Goal: Transaction & Acquisition: Obtain resource

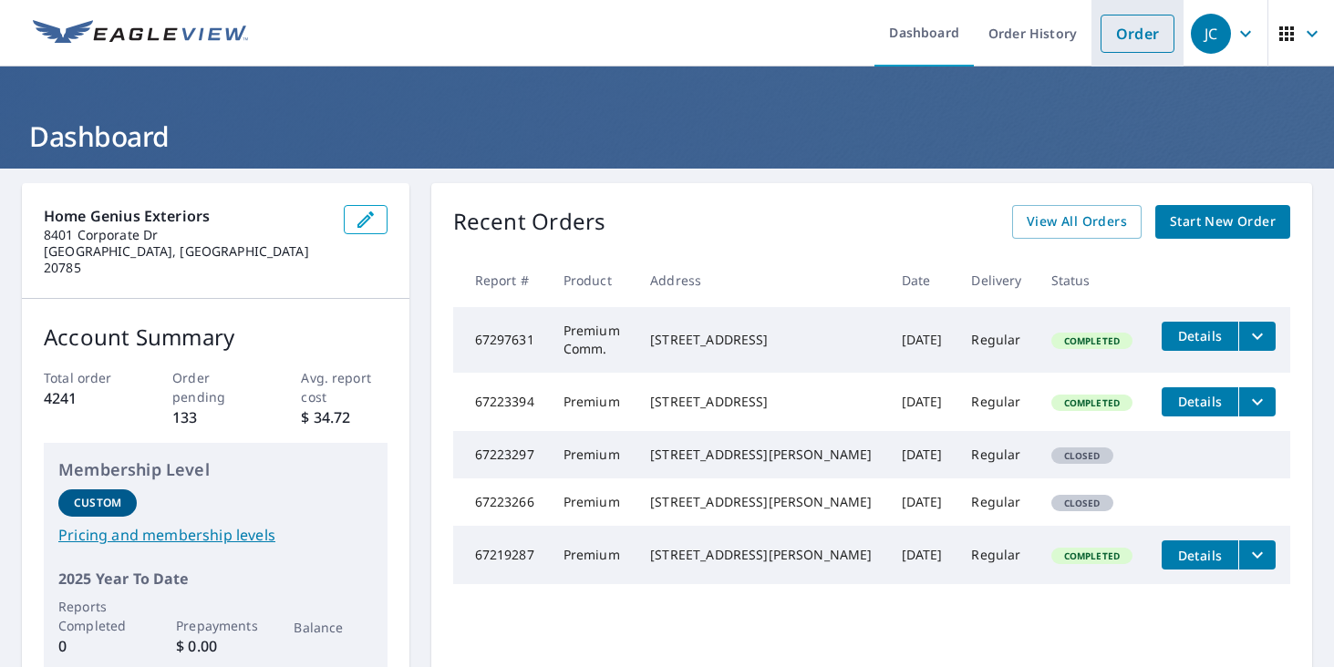
click at [1129, 36] on link "Order" at bounding box center [1137, 34] width 74 height 38
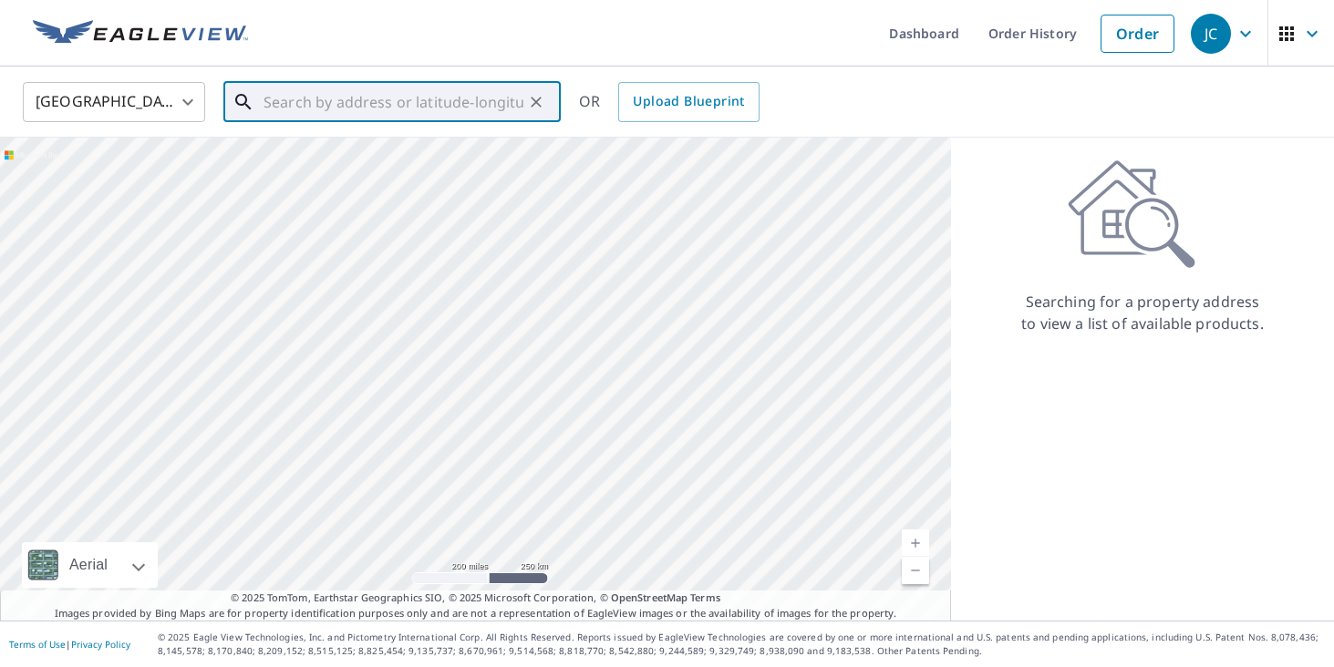
click at [499, 98] on input "text" at bounding box center [393, 102] width 260 height 51
click at [312, 102] on input "text" at bounding box center [393, 102] width 260 height 51
paste input "[STREET_ADDRESS]"
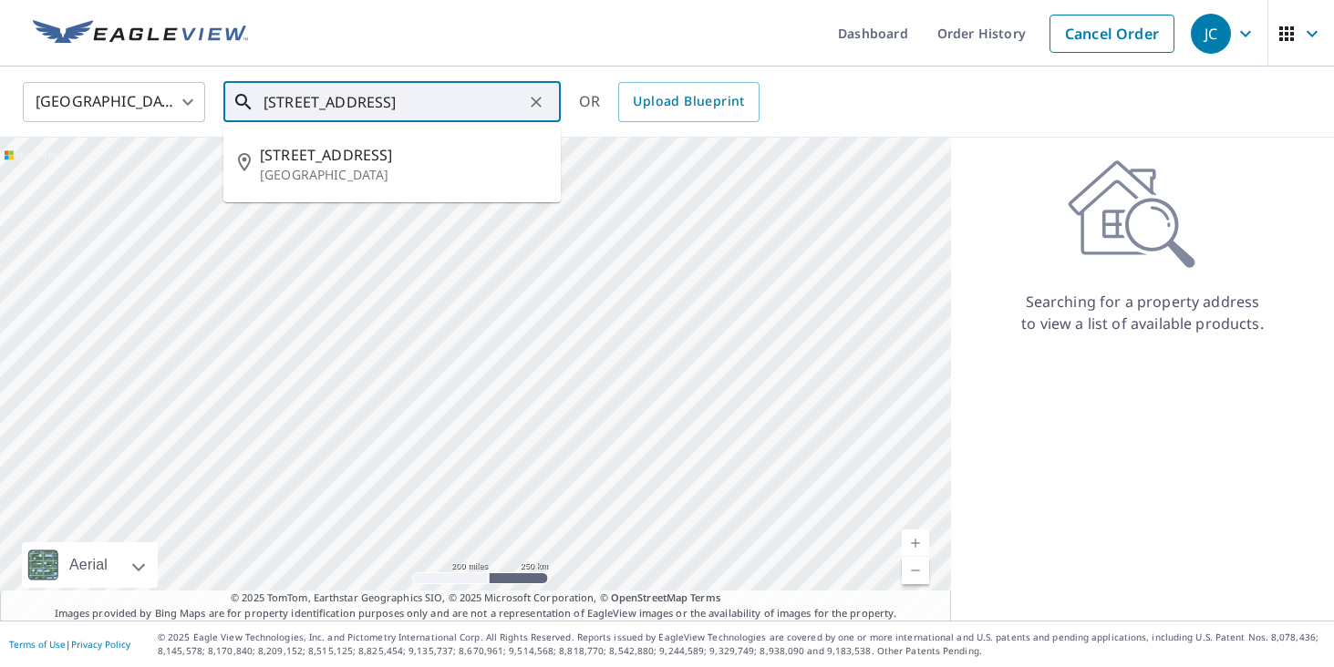
type input "[STREET_ADDRESS]"
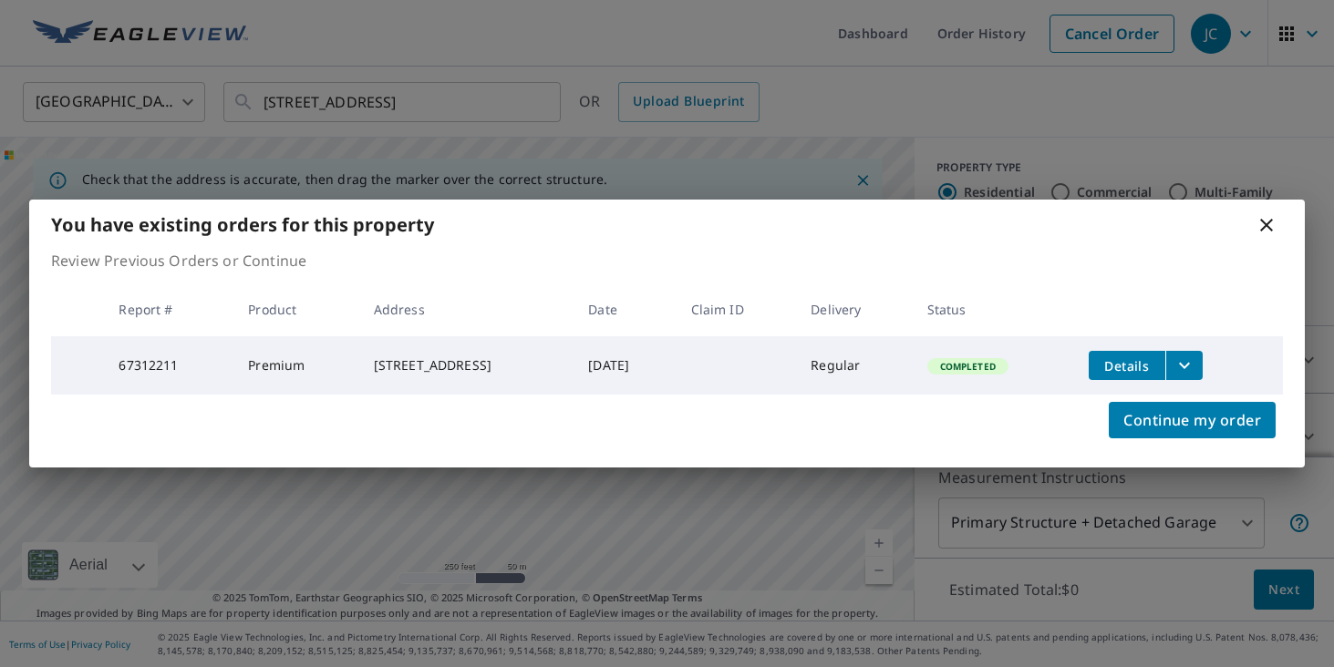
click at [1106, 355] on button "Details" at bounding box center [1126, 365] width 77 height 29
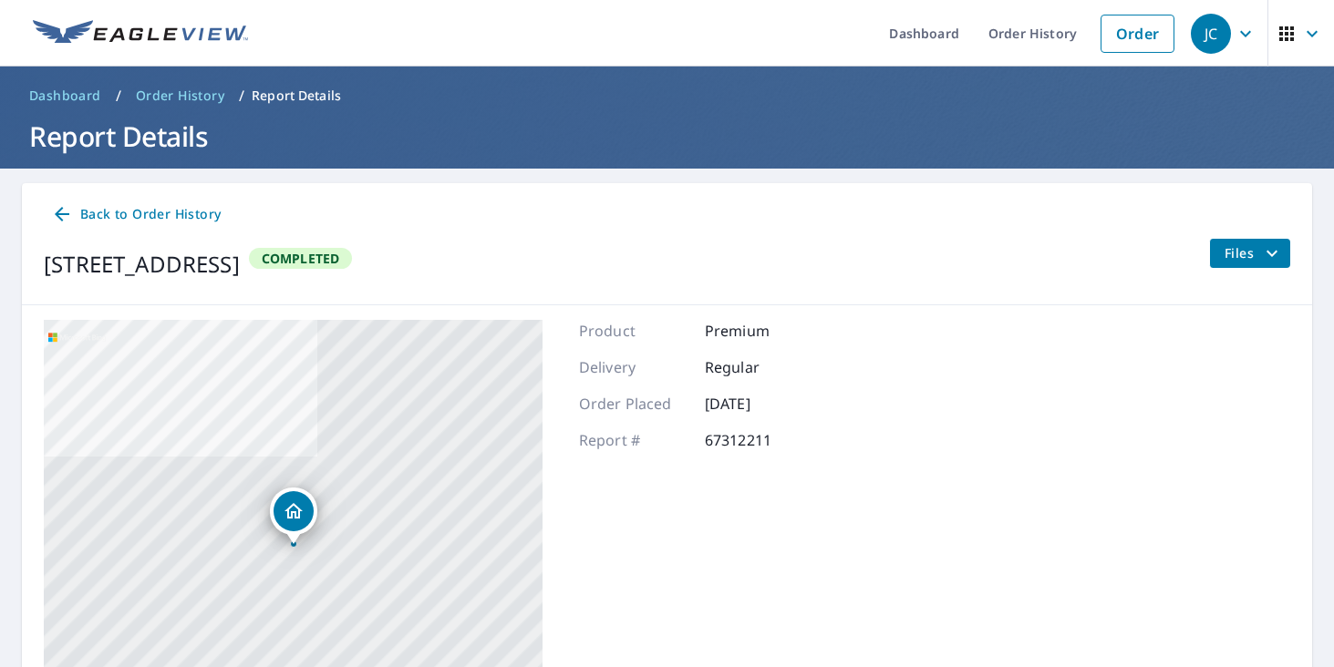
scroll to position [15, 0]
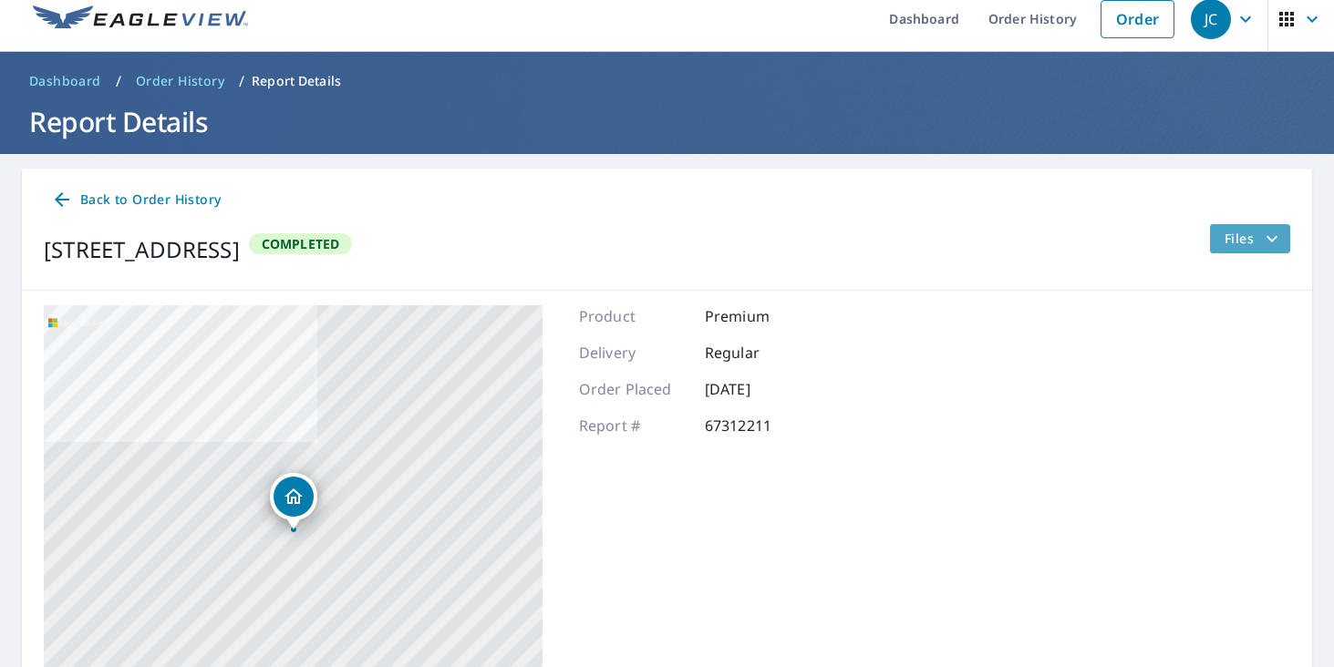
click at [1243, 236] on span "Files" at bounding box center [1253, 239] width 58 height 22
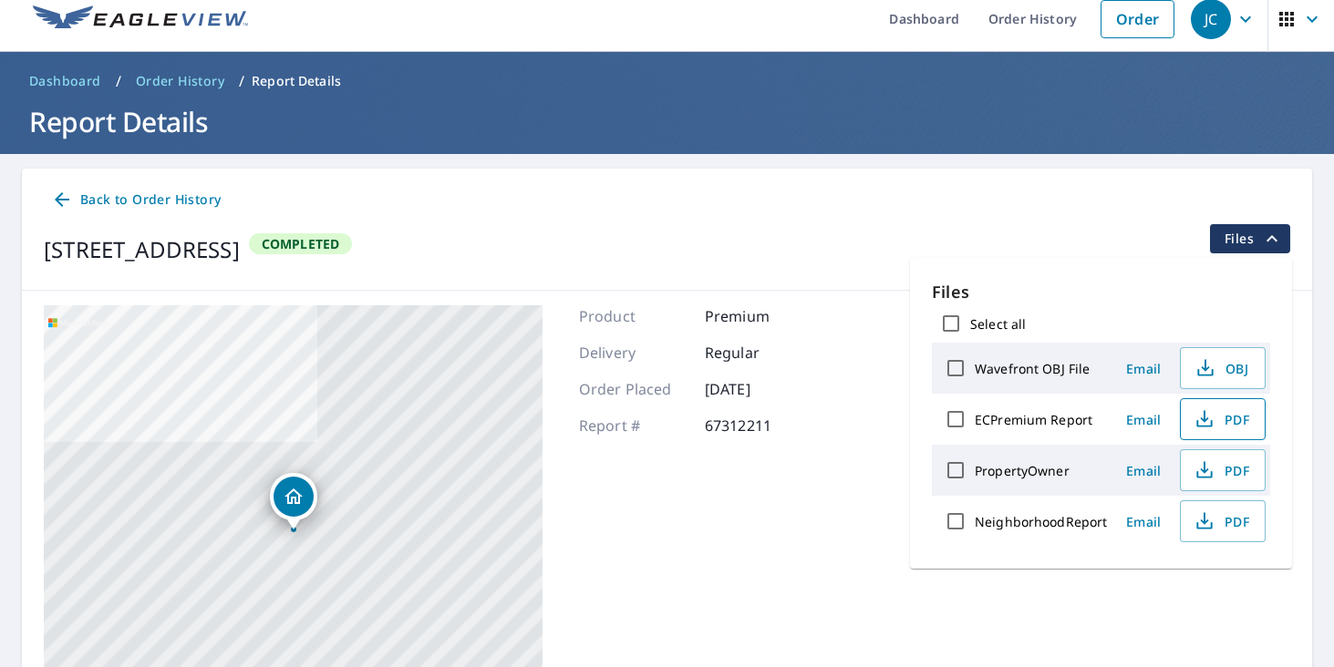
click at [1204, 424] on icon "button" at bounding box center [1204, 419] width 22 height 22
